Goal: Book appointment/travel/reservation

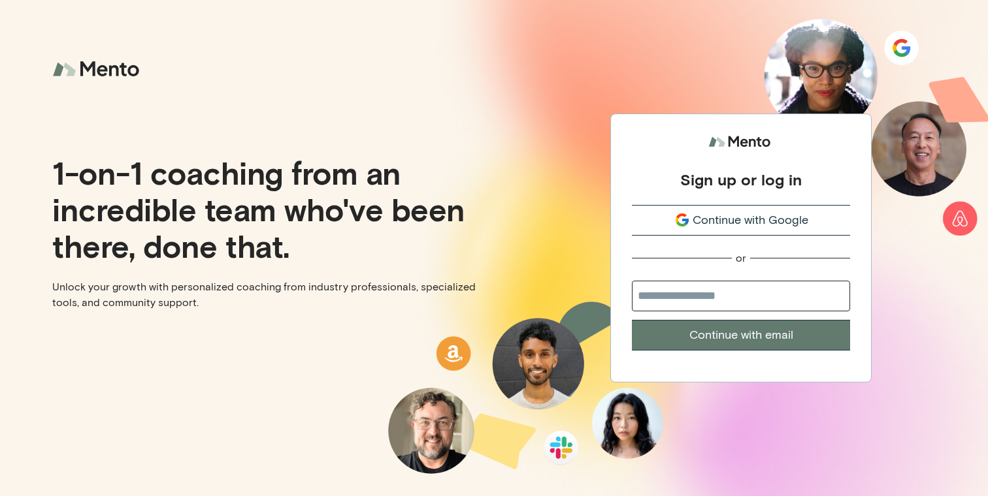
click at [698, 222] on span "Continue with Google" at bounding box center [750, 221] width 116 height 18
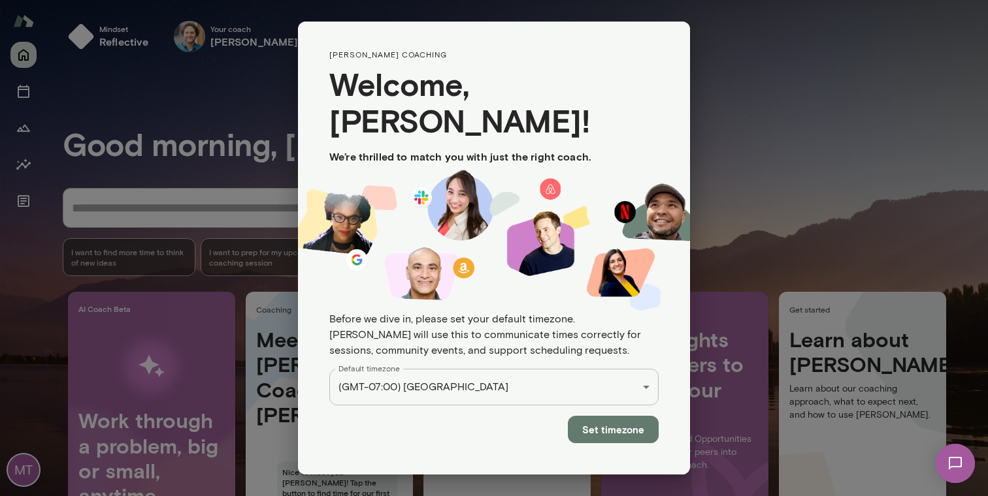
click at [619, 416] on button "Set timezone" at bounding box center [613, 429] width 91 height 27
click at [614, 416] on button "Set timezone" at bounding box center [613, 429] width 91 height 27
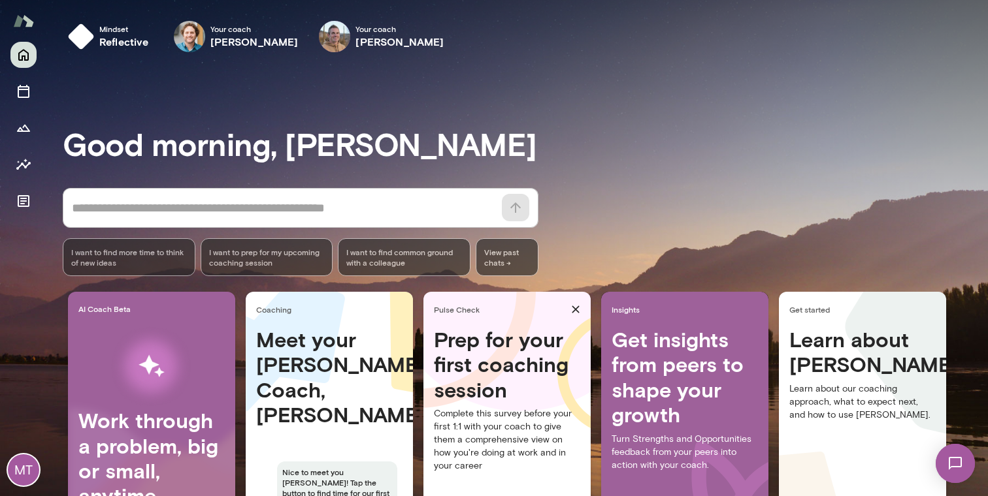
scroll to position [92, 0]
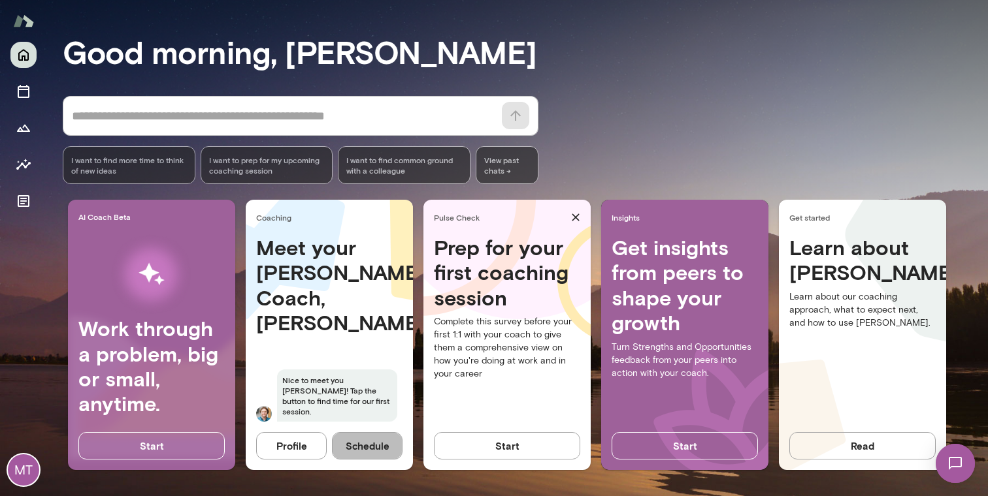
click at [383, 447] on button "Schedule" at bounding box center [367, 445] width 71 height 27
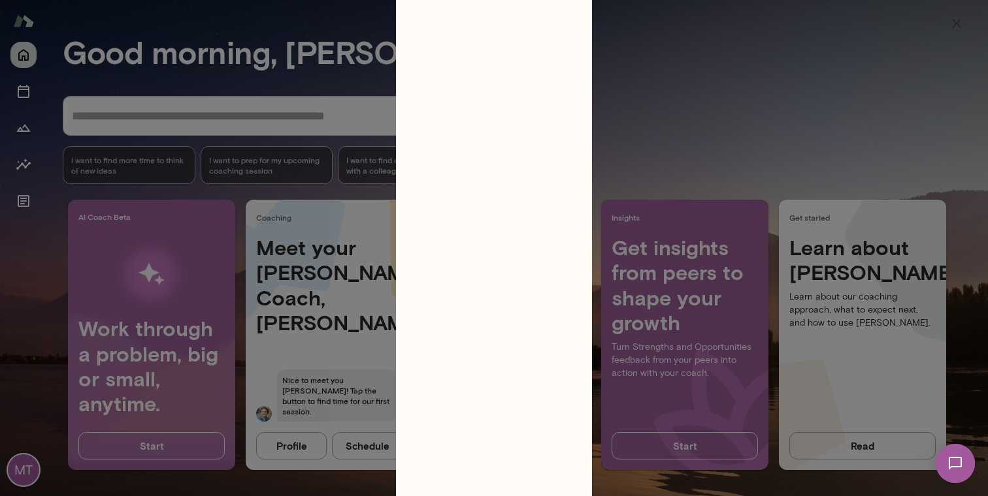
click at [962, 21] on icon "button" at bounding box center [956, 24] width 16 height 16
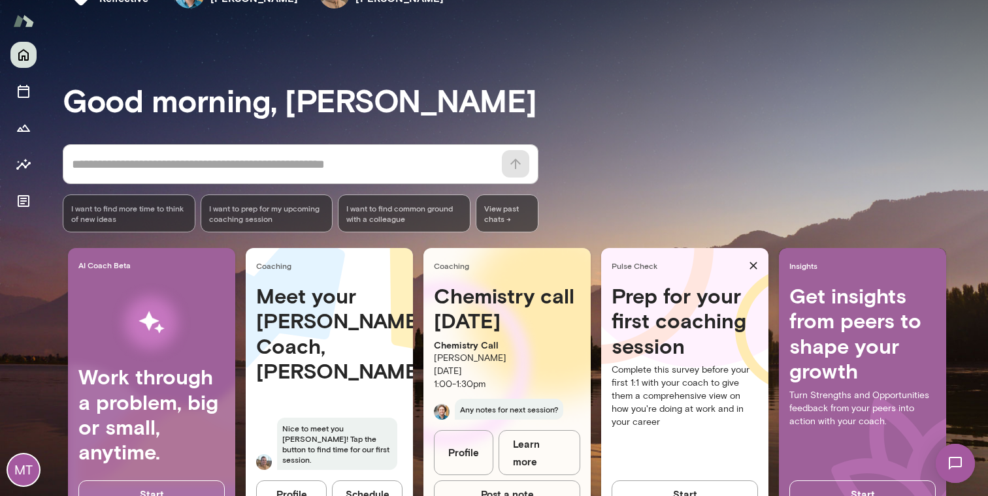
scroll to position [92, 0]
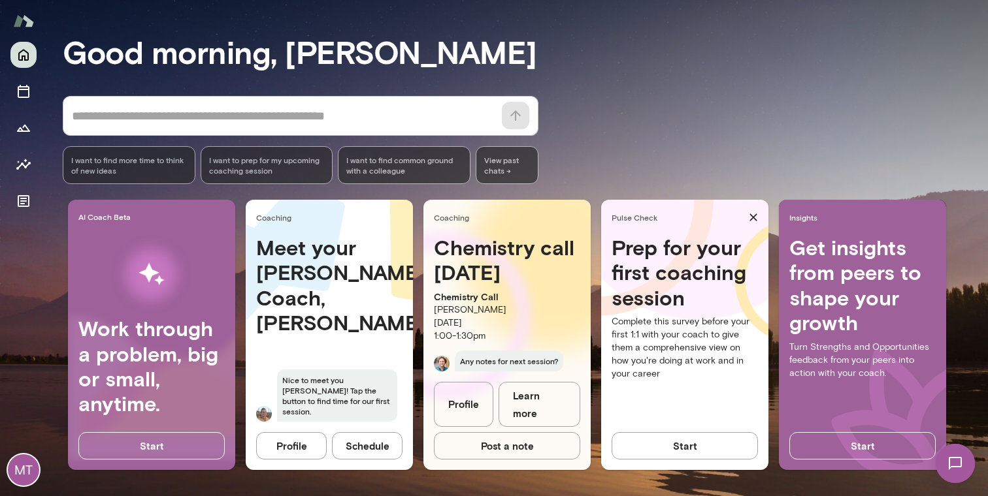
click at [370, 451] on button "Schedule" at bounding box center [367, 445] width 71 height 27
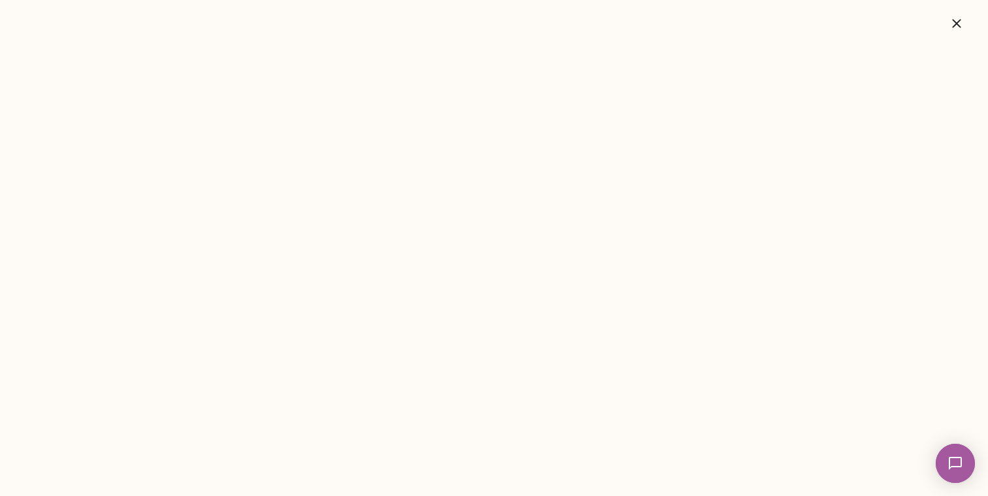
click at [951, 35] on button "button" at bounding box center [956, 23] width 42 height 26
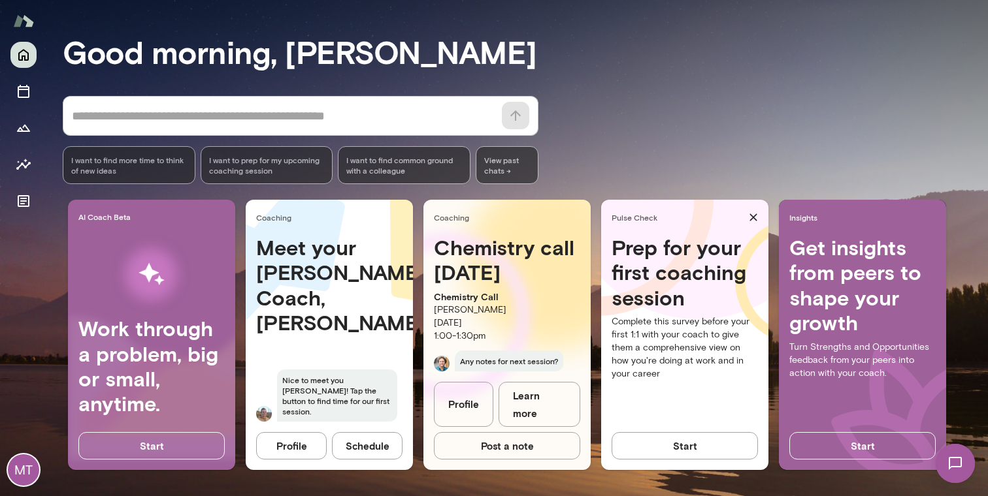
click at [381, 454] on button "Schedule" at bounding box center [367, 445] width 71 height 27
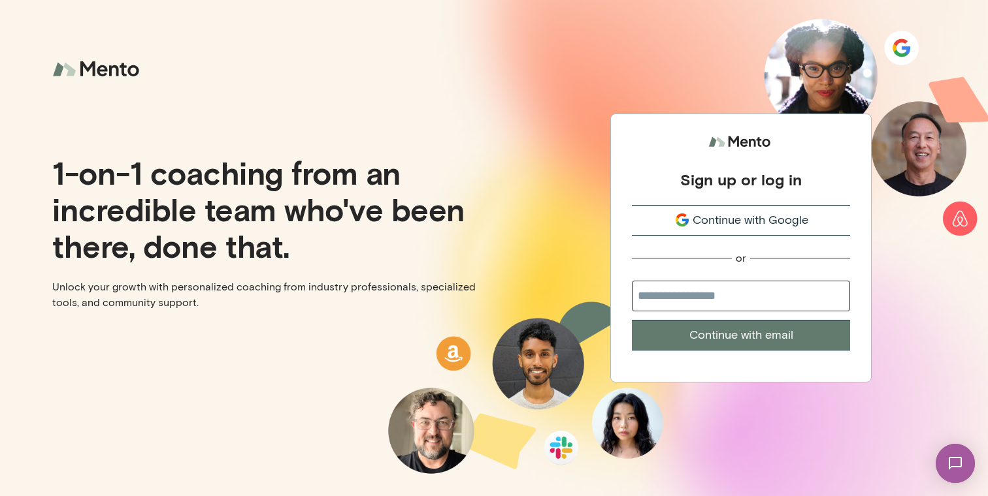
click at [726, 213] on span "Continue with Google" at bounding box center [750, 221] width 116 height 18
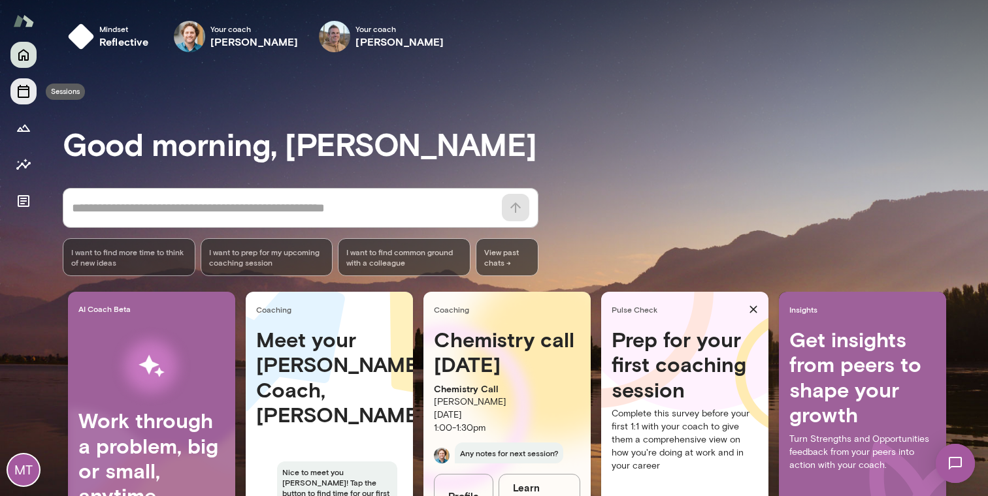
click at [27, 87] on icon "Sessions" at bounding box center [24, 91] width 12 height 13
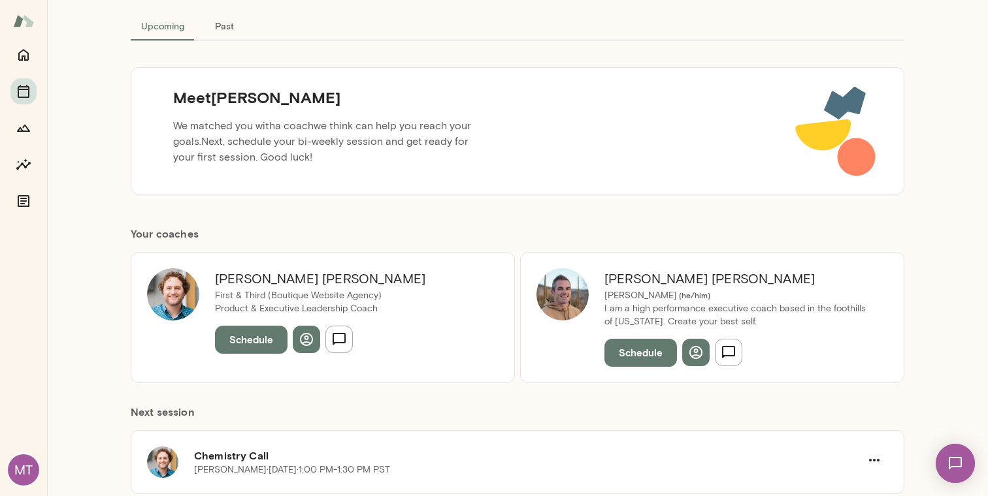
scroll to position [112, 0]
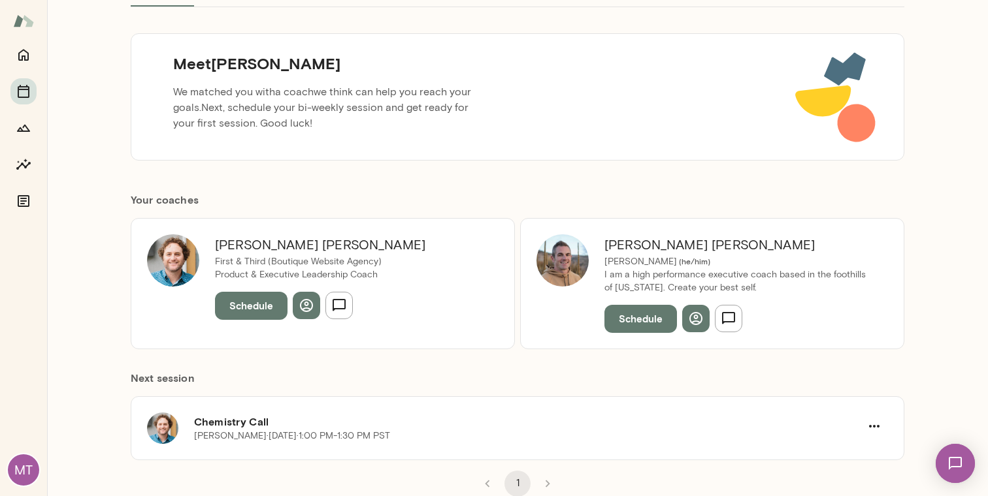
click at [638, 313] on button "Schedule" at bounding box center [640, 318] width 73 height 27
